Goal: Task Accomplishment & Management: Manage account settings

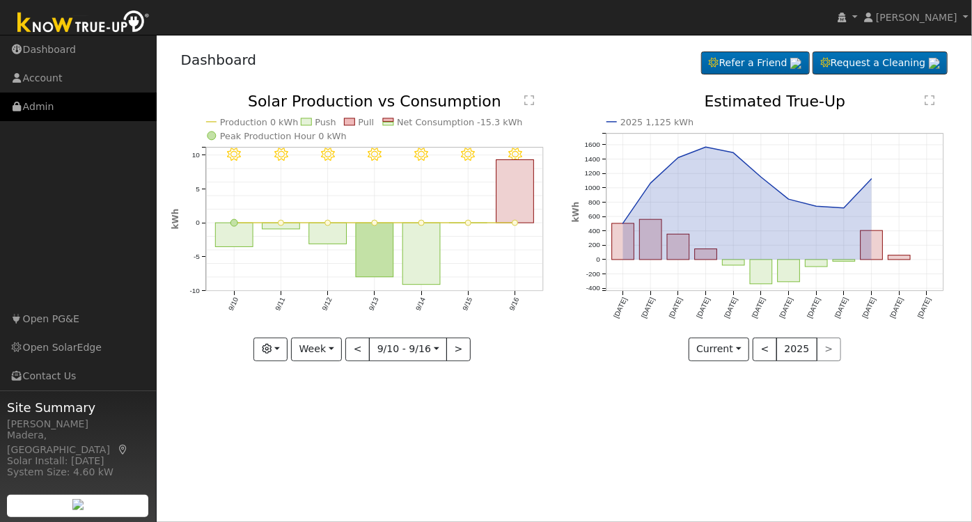
click at [56, 108] on link "Admin" at bounding box center [78, 107] width 157 height 29
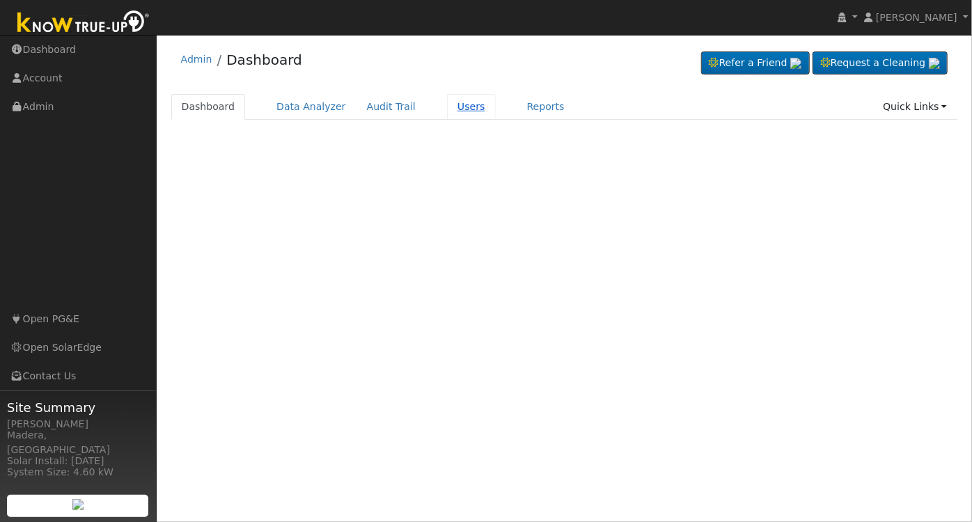
click at [447, 104] on link "Users" at bounding box center [471, 107] width 49 height 26
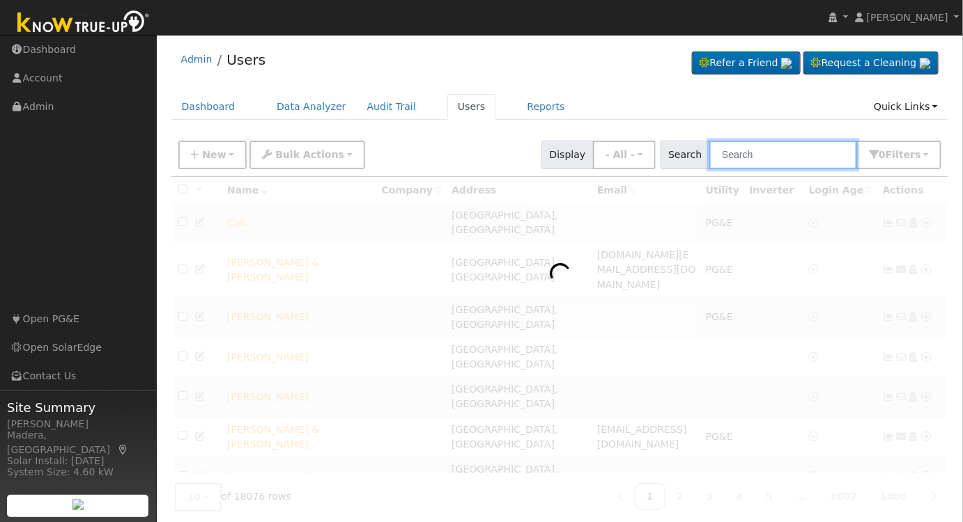
click at [743, 150] on input "text" at bounding box center [783, 155] width 148 height 29
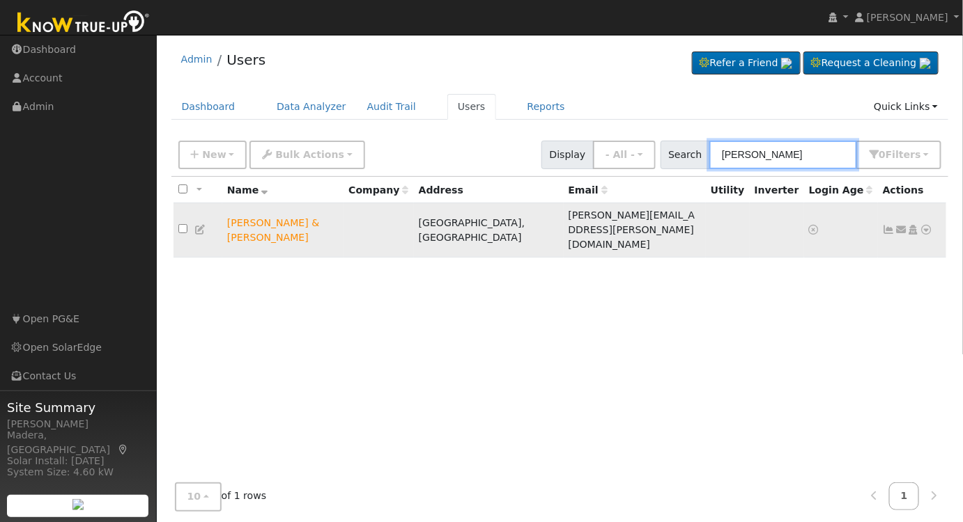
type input "[PERSON_NAME]"
click at [914, 225] on icon at bounding box center [913, 230] width 13 height 10
